Goal: Information Seeking & Learning: Learn about a topic

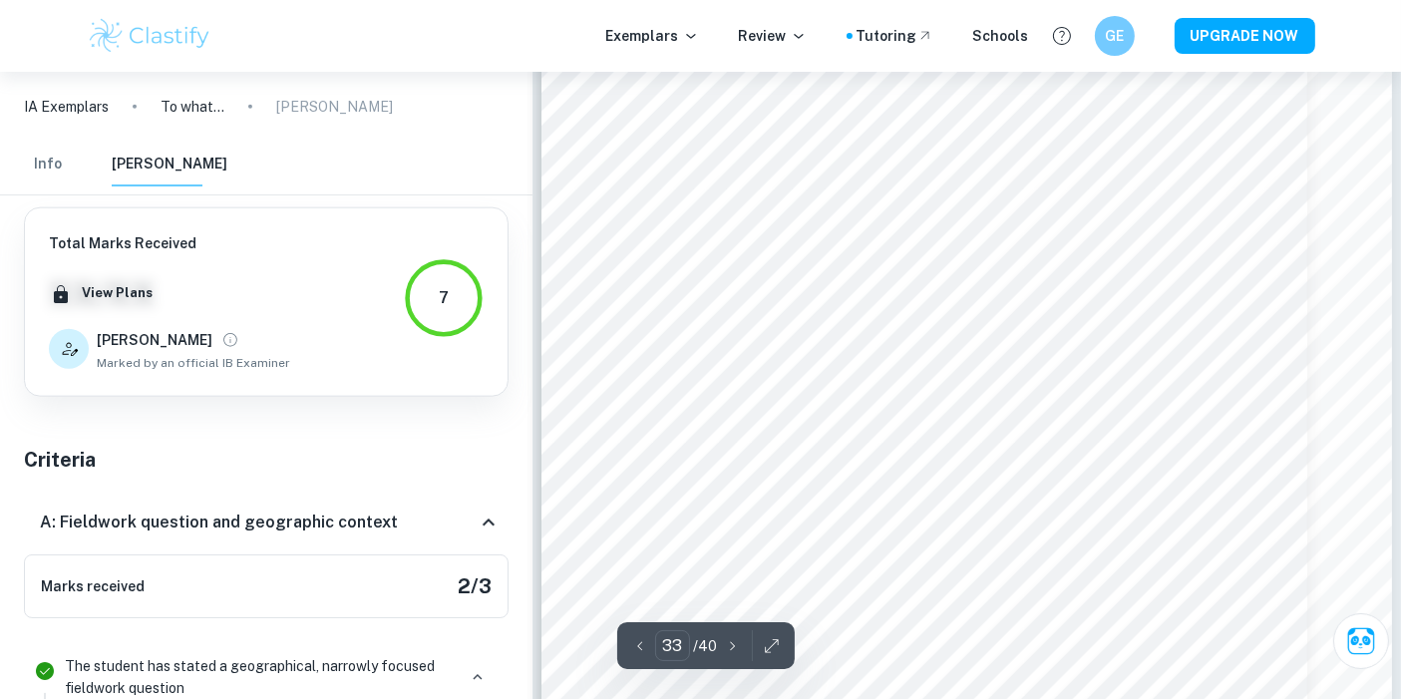
scroll to position [1672, 0]
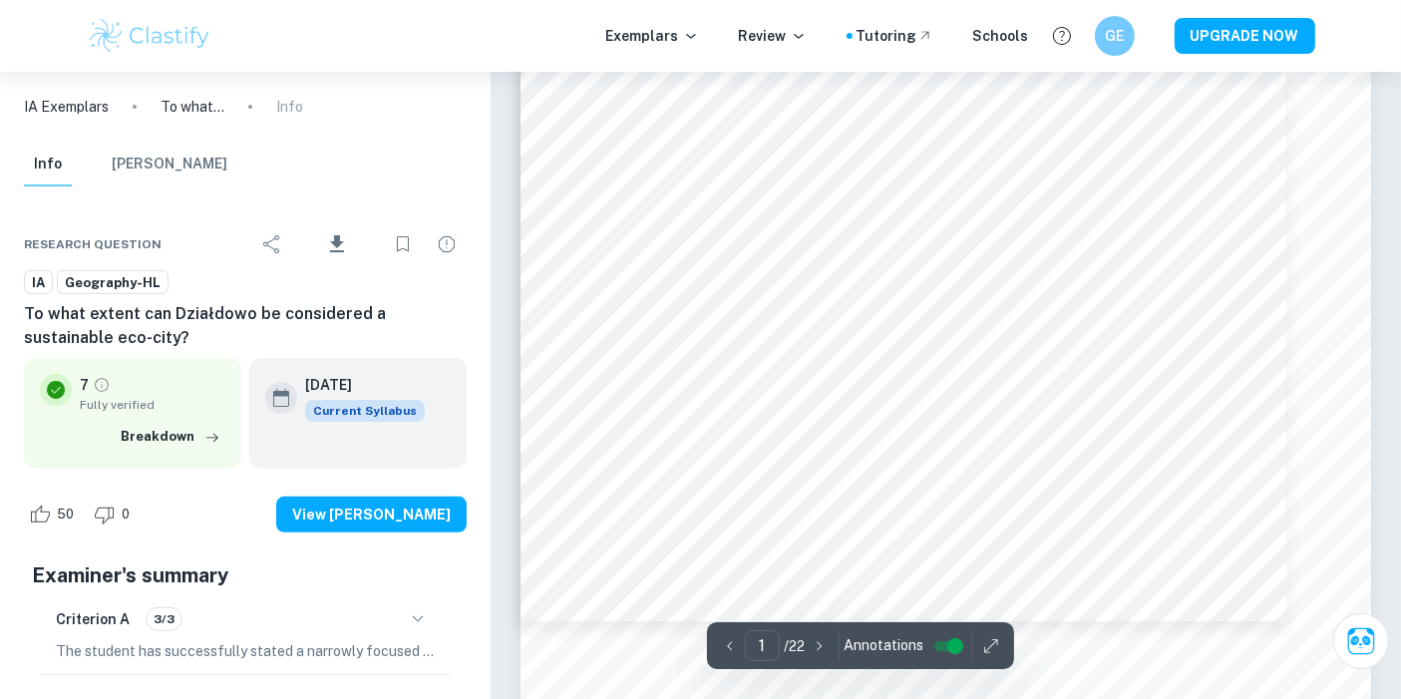
scroll to position [490, 0]
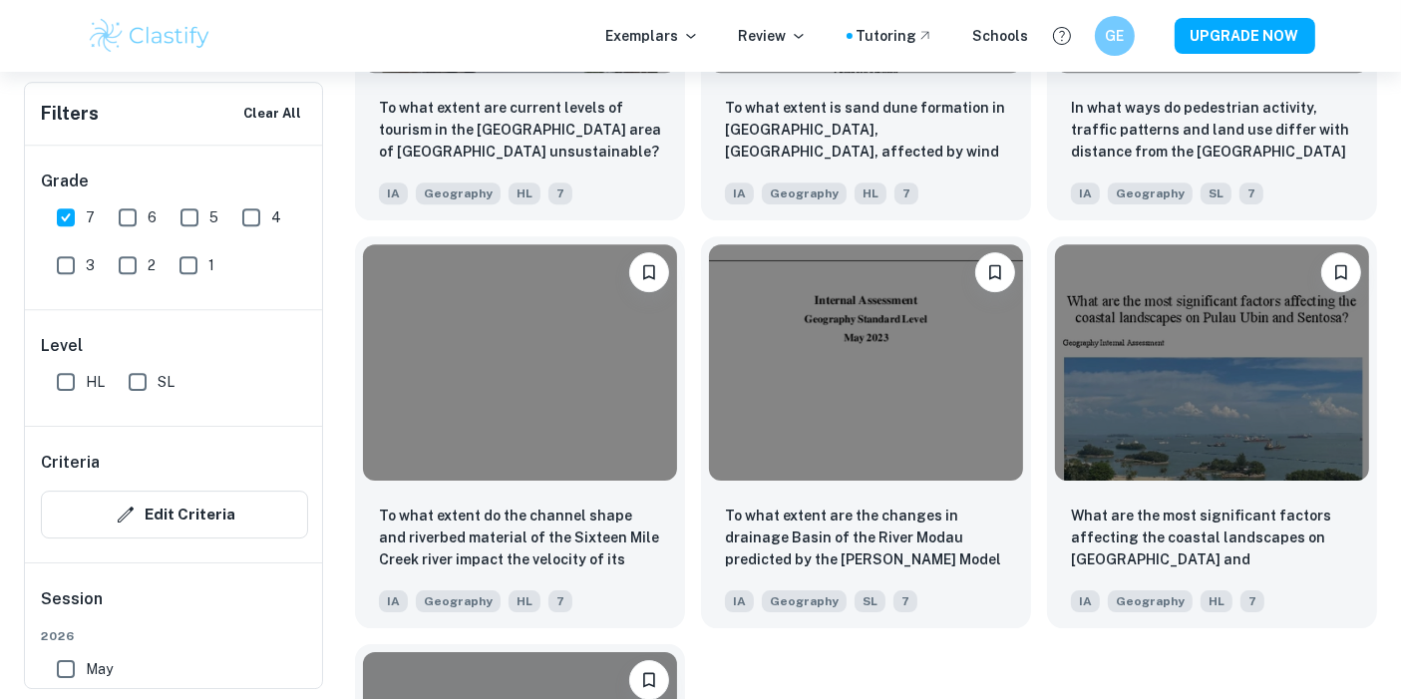
scroll to position [6241, 0]
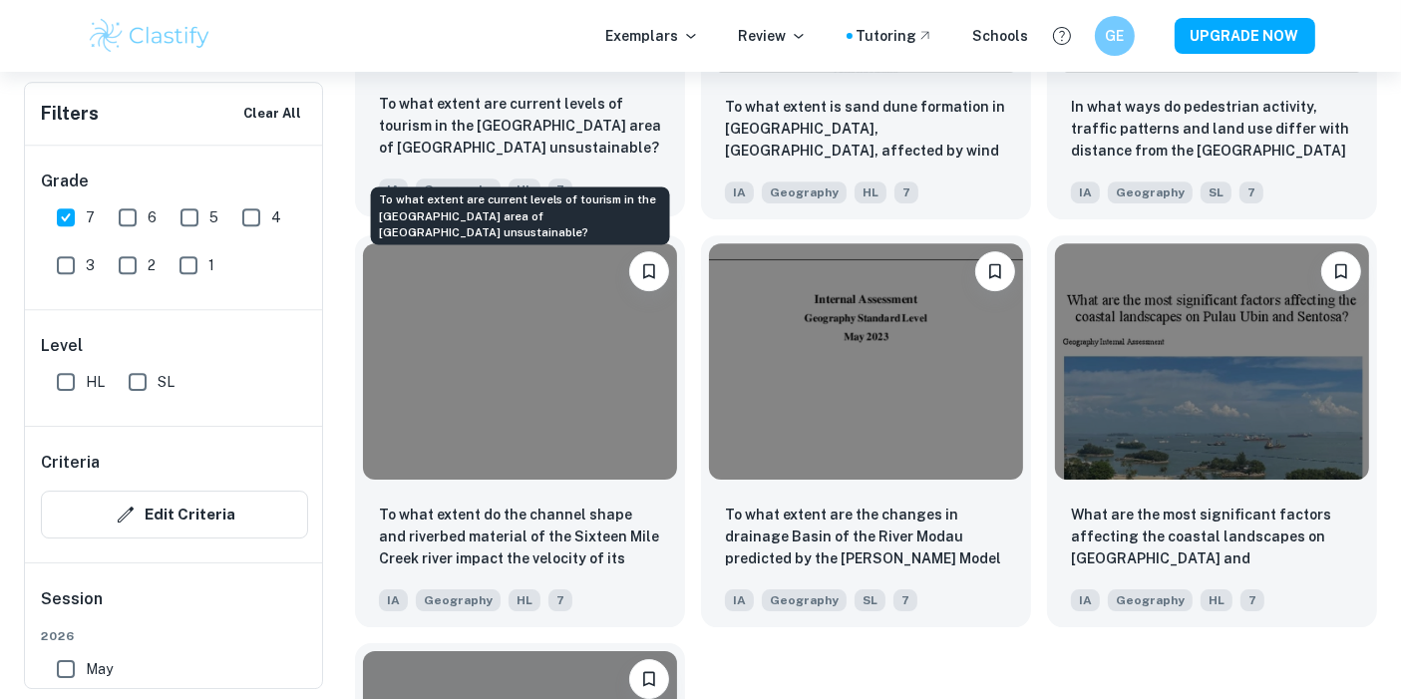
click at [537, 135] on p "To what extent are current levels of tourism in the [GEOGRAPHIC_DATA] area of […" at bounding box center [520, 126] width 282 height 66
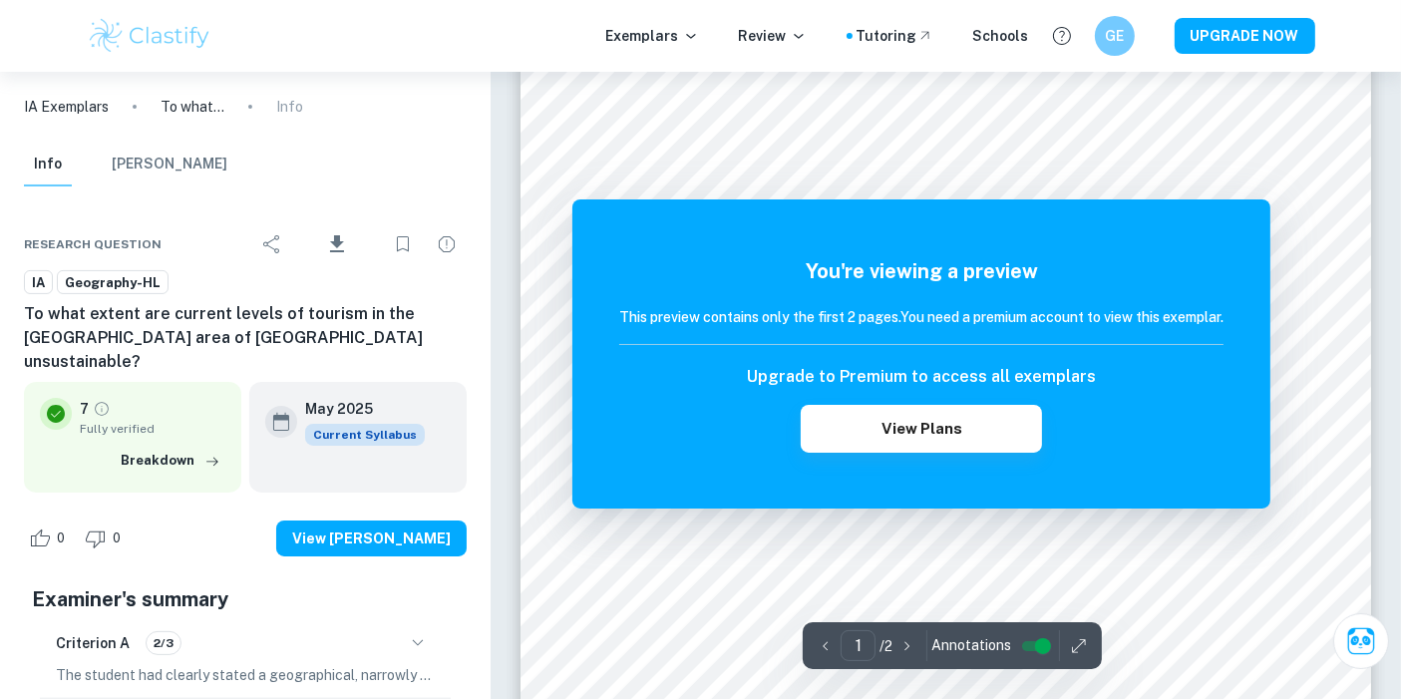
scroll to position [396, 0]
click at [939, 377] on h6 "Upgrade to Premium to access all exemplars" at bounding box center [921, 377] width 349 height 24
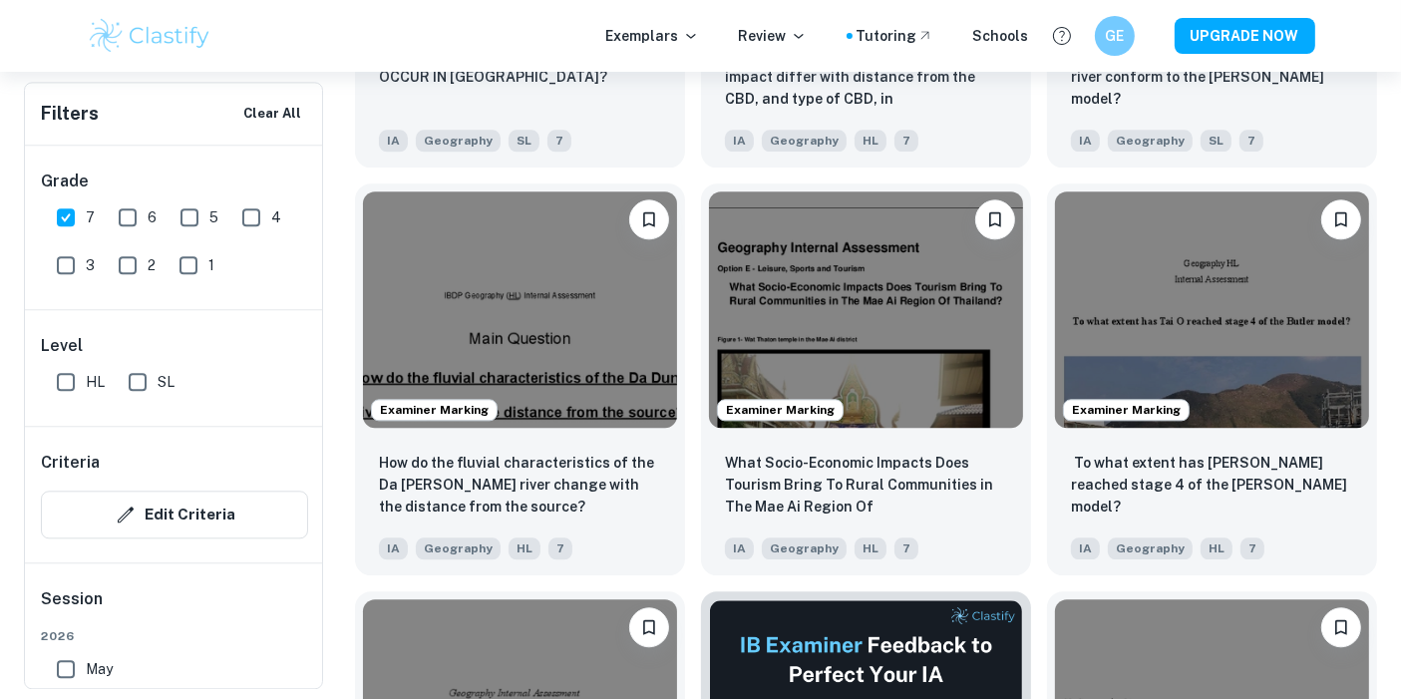
scroll to position [4473, 0]
